Goal: Information Seeking & Learning: Learn about a topic

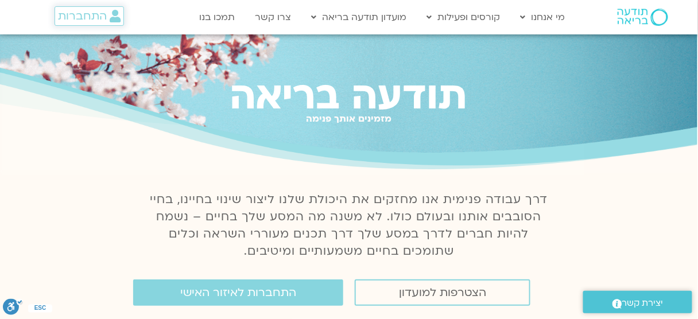
click at [104, 16] on span "התחברות" at bounding box center [82, 16] width 49 height 13
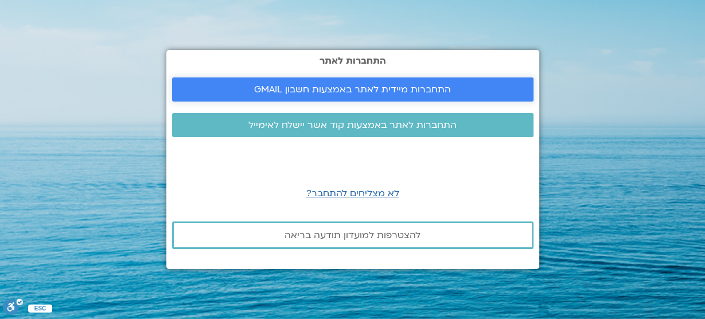
click at [257, 90] on span "התחברות מיידית לאתר באמצעות חשבון GMAIL" at bounding box center [352, 89] width 197 height 10
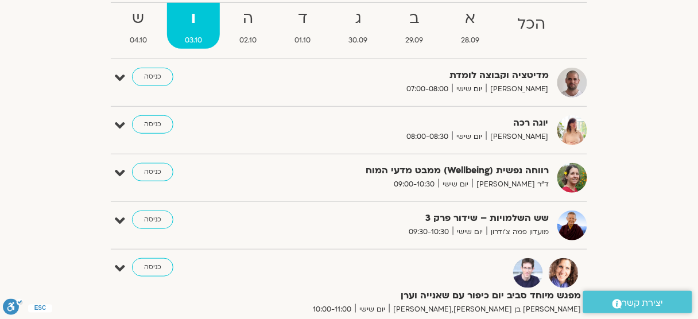
scroll to position [134, 0]
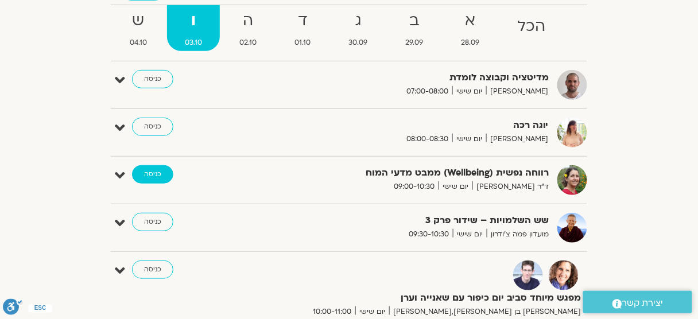
click at [155, 178] on link "כניסה" at bounding box center [152, 174] width 41 height 18
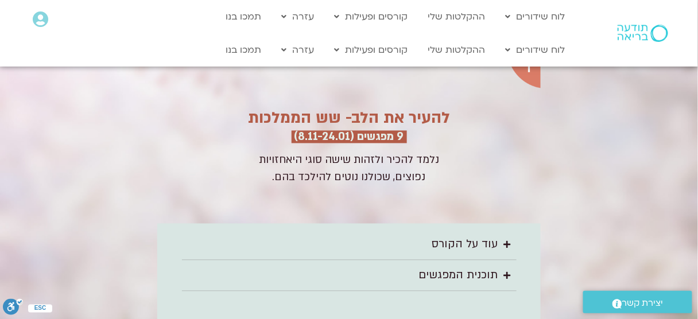
scroll to position [1581, 0]
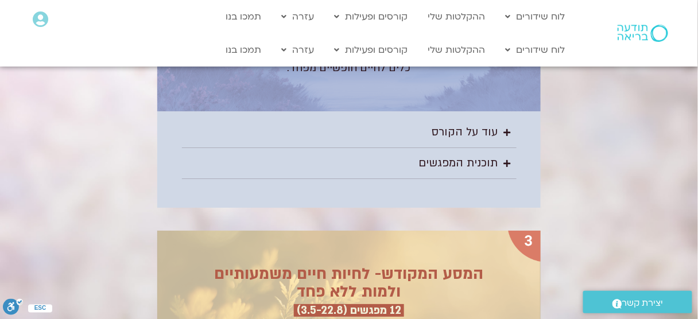
scroll to position [1978, 0]
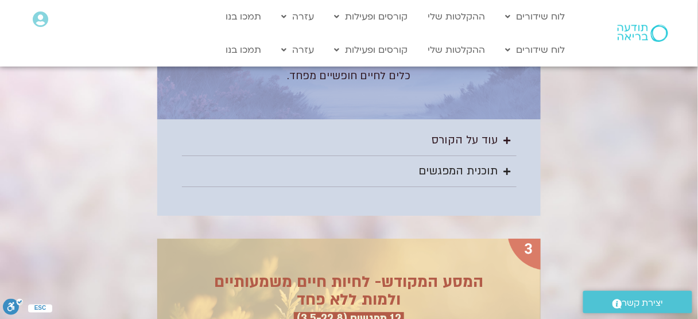
click at [484, 162] on div "תוכנית המפגשים" at bounding box center [458, 171] width 79 height 19
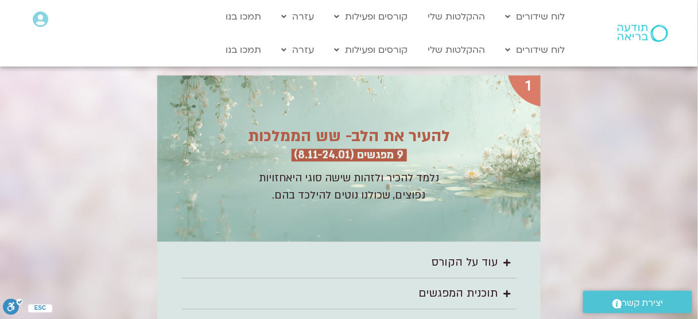
scroll to position [1583, 0]
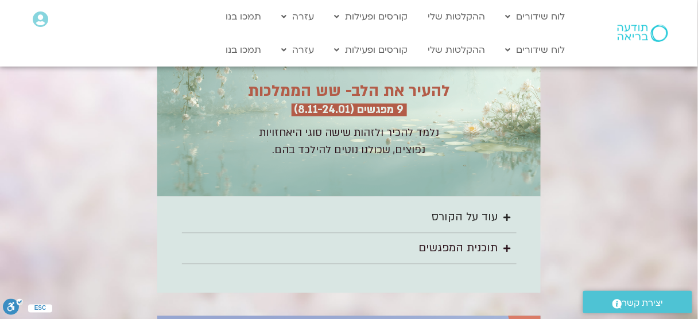
click at [436, 203] on summary "עוד על הקורס" at bounding box center [349, 218] width 335 height 31
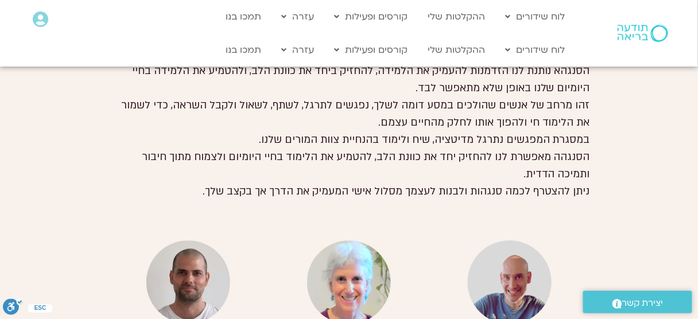
scroll to position [5129, 0]
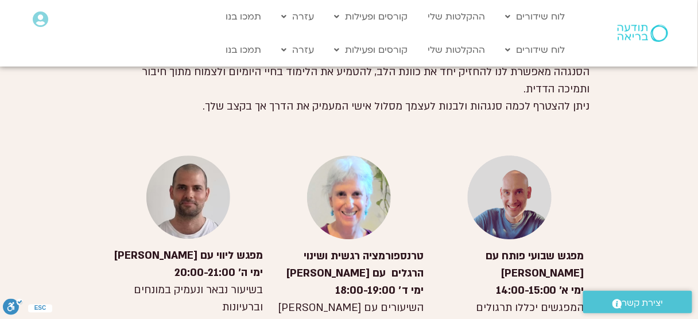
click at [641, 26] on img at bounding box center [642, 33] width 51 height 17
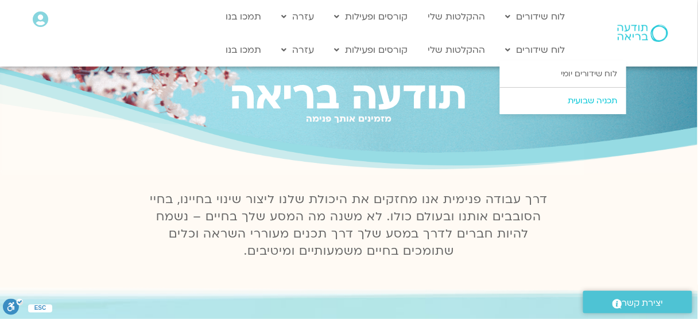
click at [580, 102] on link "תכניה שבועית" at bounding box center [563, 101] width 126 height 26
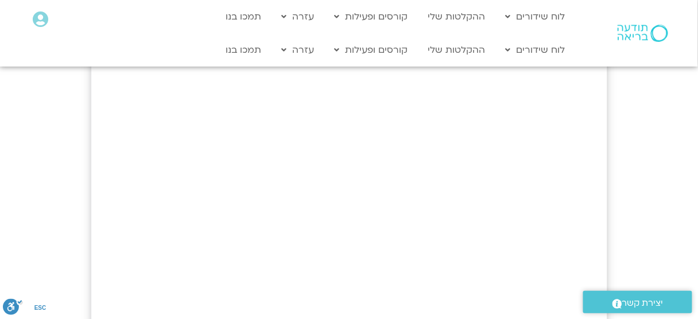
scroll to position [211, 0]
drag, startPoint x: 703, startPoint y: 56, endPoint x: 705, endPoint y: 110, distance: 54.0
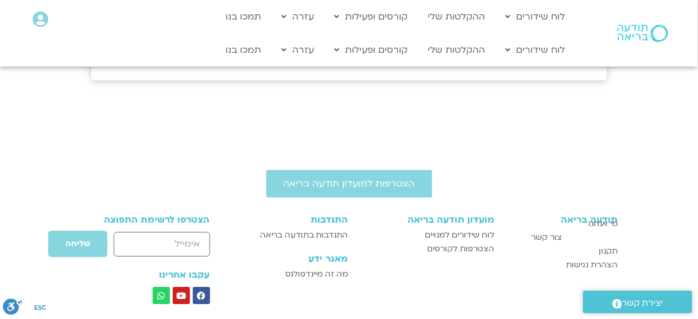
scroll to position [732, 0]
